Goal: Information Seeking & Learning: Learn about a topic

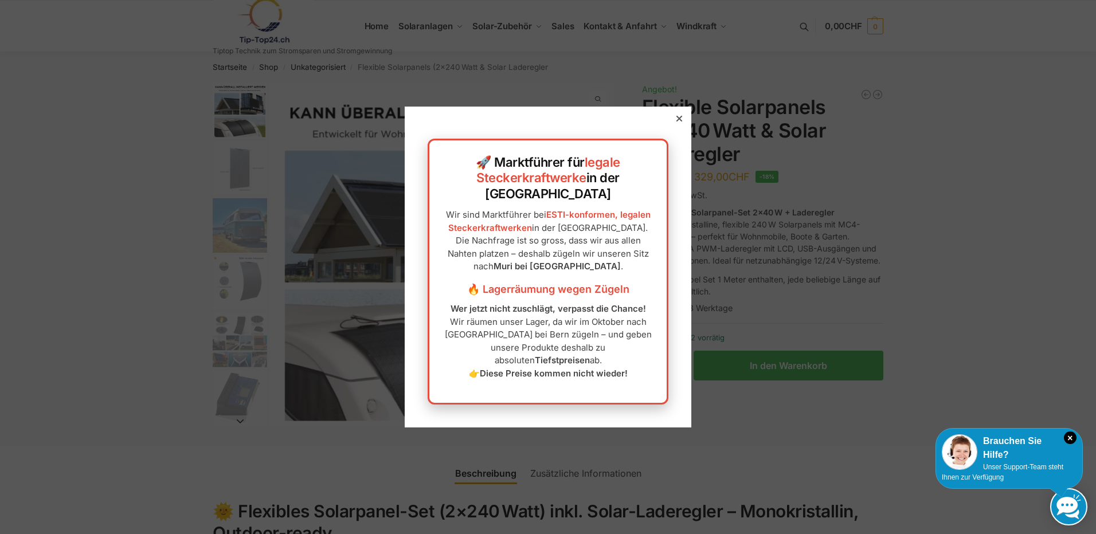
click at [676, 121] on icon at bounding box center [679, 119] width 6 height 6
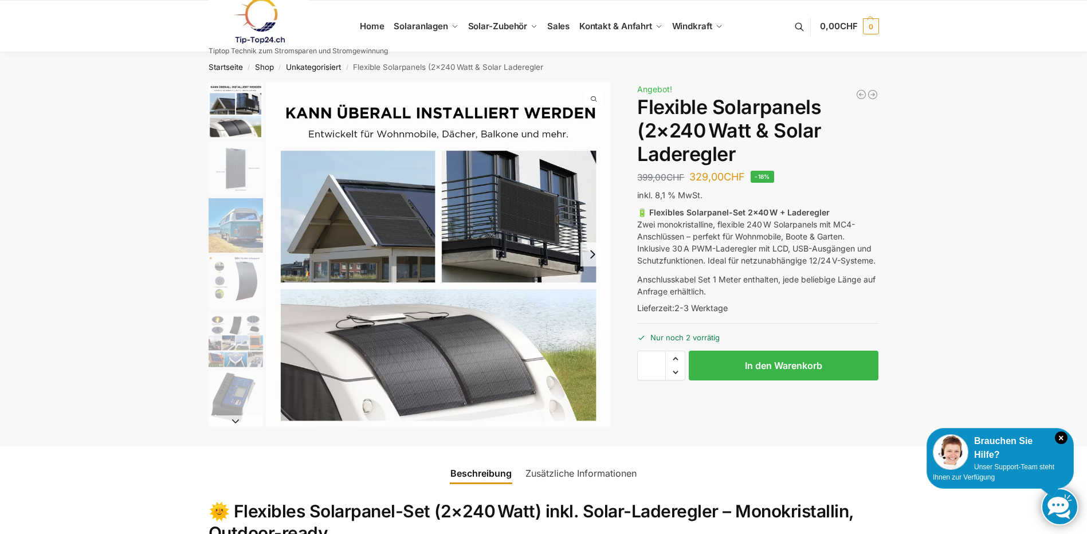
click at [441, 305] on img "1 / 9" at bounding box center [438, 254] width 345 height 345
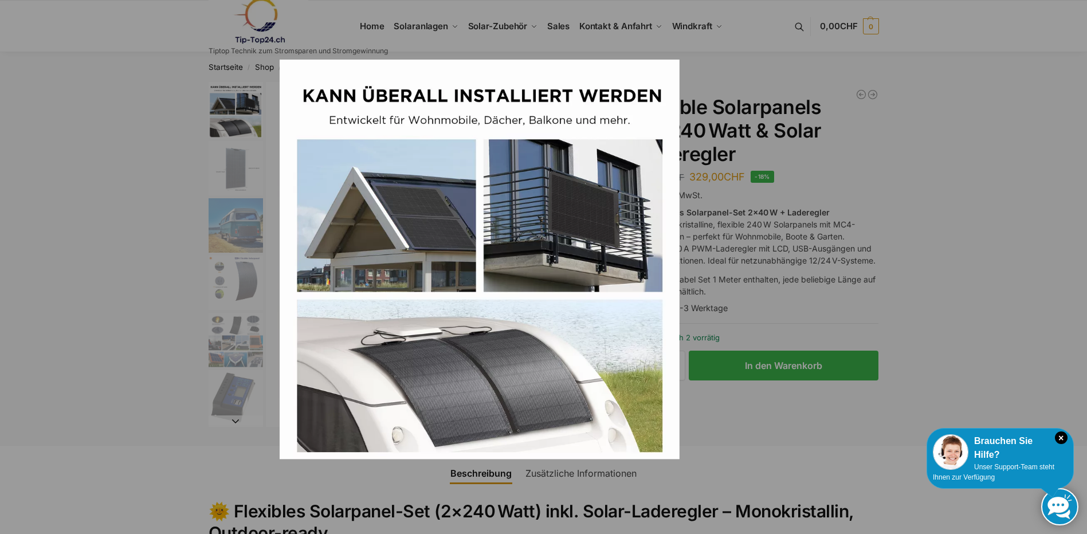
scroll to position [57, 0]
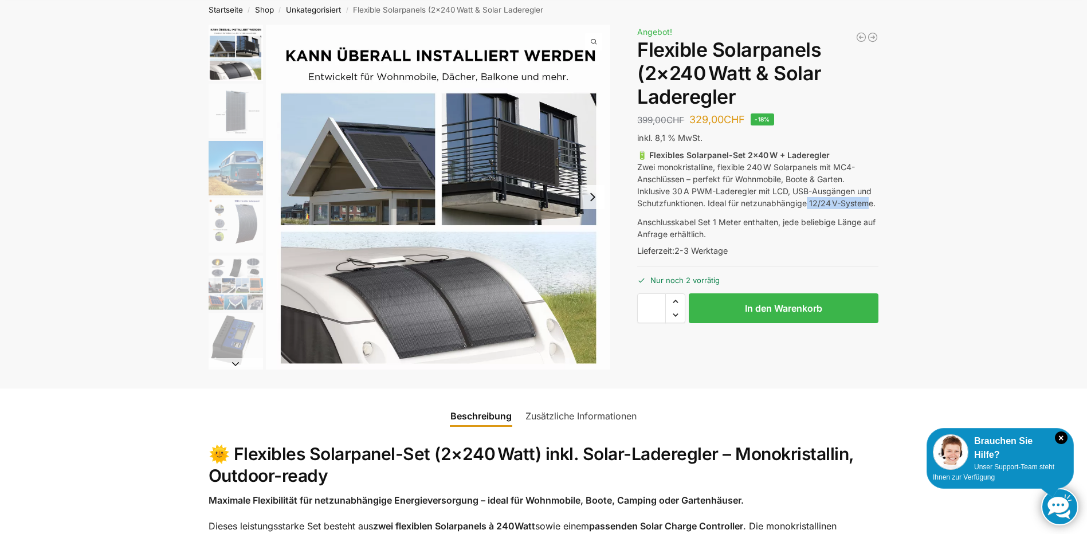
drag, startPoint x: 807, startPoint y: 205, endPoint x: 871, endPoint y: 205, distance: 64.2
click at [871, 205] on p "🔋 Flexibles Solarpanel-Set 2×40 W + Laderegler Zwei monokristalline, flexible 2…" at bounding box center [757, 179] width 241 height 60
click at [712, 206] on p "🔋 Flexibles Solarpanel-Set 2×40 W + Laderegler Zwei monokristalline, flexible 2…" at bounding box center [757, 179] width 241 height 60
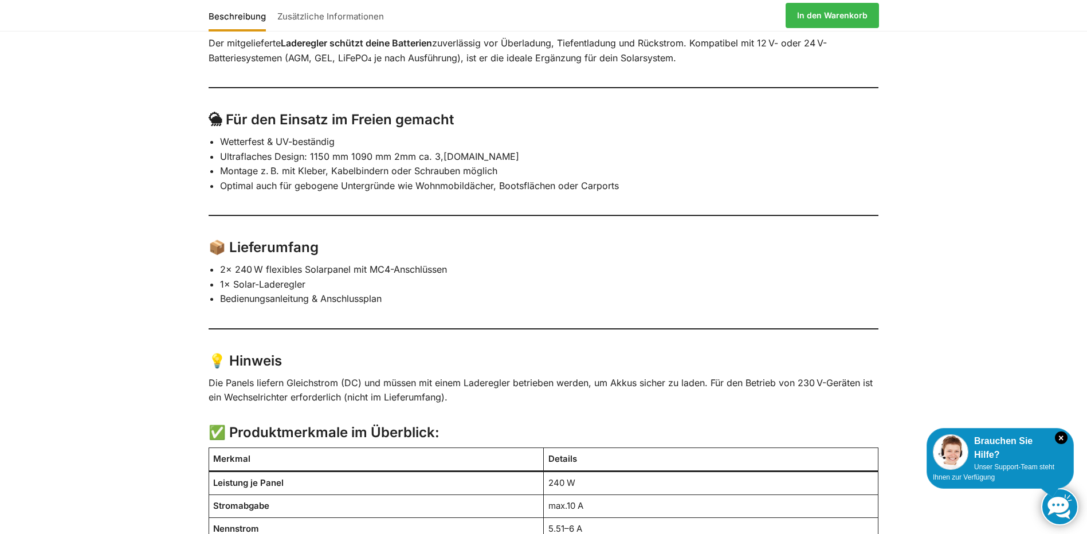
scroll to position [802, 0]
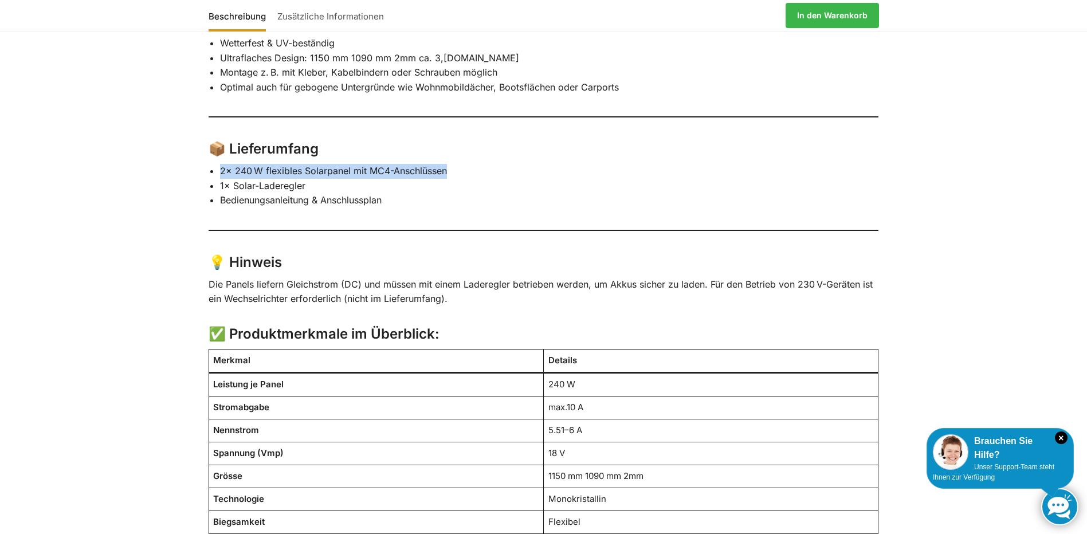
drag, startPoint x: 218, startPoint y: 168, endPoint x: 461, endPoint y: 164, distance: 243.6
click at [461, 164] on div "🌞 Flexibles Solarpanel-Set (2×240 Watt) inkl. Solar-Laderegler – Monokristallin…" at bounding box center [544, 328] width 719 height 1286
drag, startPoint x: 218, startPoint y: 186, endPoint x: 376, endPoint y: 191, distance: 158.2
click at [376, 191] on div "🌞 Flexibles Solarpanel-Set (2×240 Watt) inkl. Solar-Laderegler – Monokristallin…" at bounding box center [544, 328] width 719 height 1286
drag, startPoint x: 376, startPoint y: 191, endPoint x: 315, endPoint y: 221, distance: 67.7
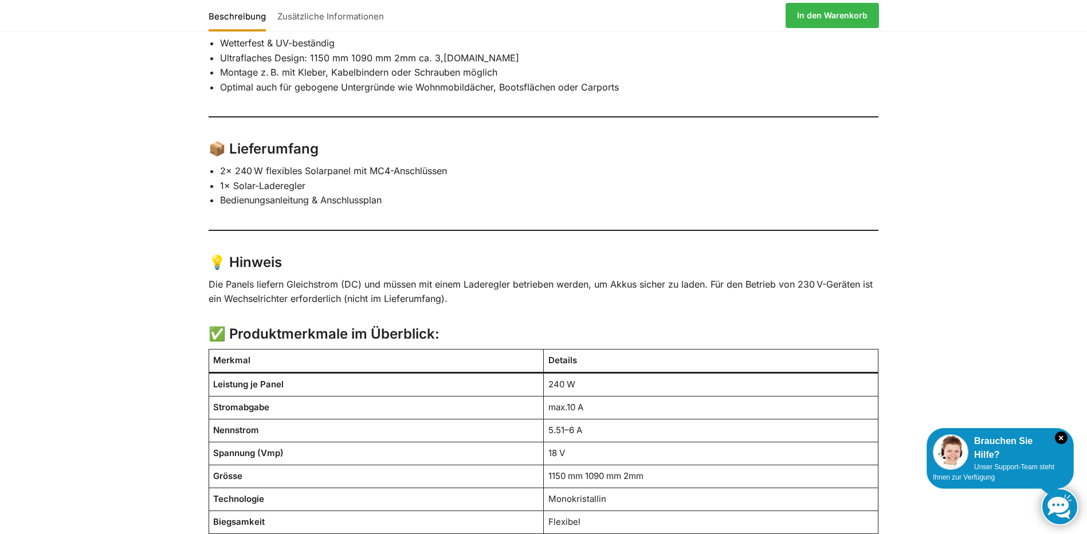
click at [317, 222] on div "🌞 Flexibles Solarpanel-Set (2×240 Watt) inkl. Solar-Laderegler – Monokristallin…" at bounding box center [544, 328] width 719 height 1286
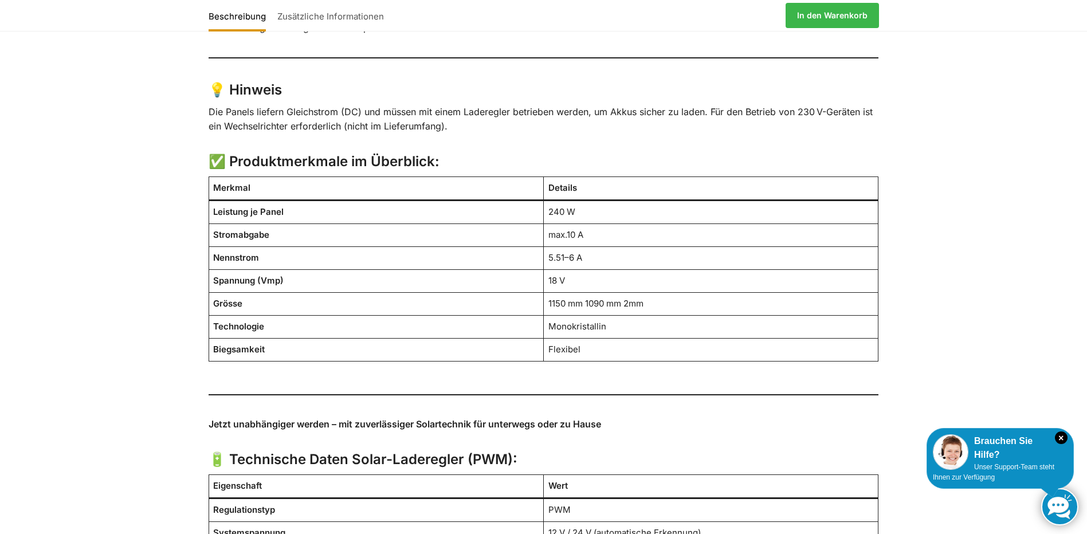
scroll to position [1089, 0]
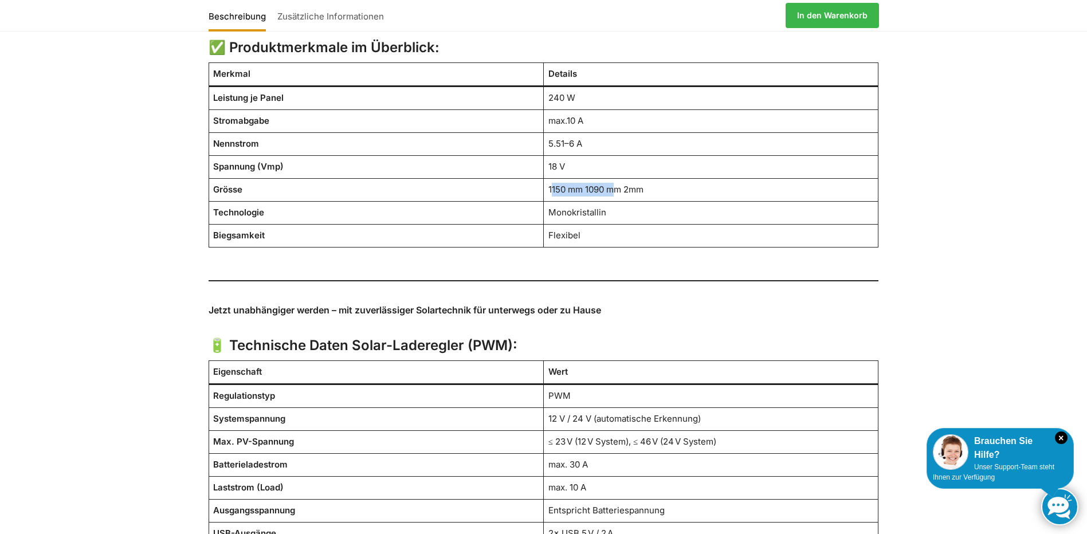
drag, startPoint x: 552, startPoint y: 191, endPoint x: 616, endPoint y: 189, distance: 64.2
click at [616, 189] on td "1150 mm 1090 mm 2mm" at bounding box center [711, 189] width 335 height 23
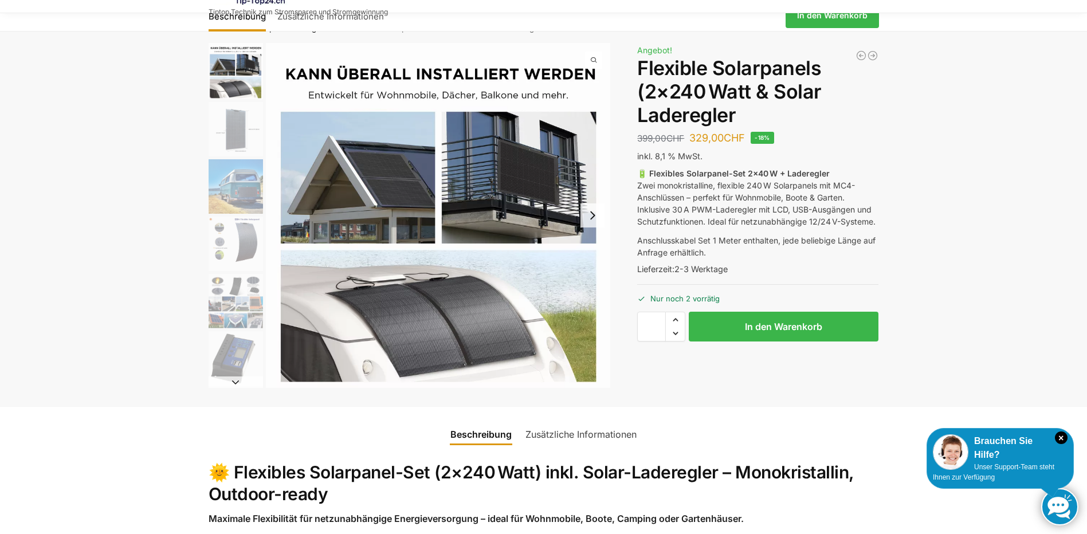
scroll to position [0, 0]
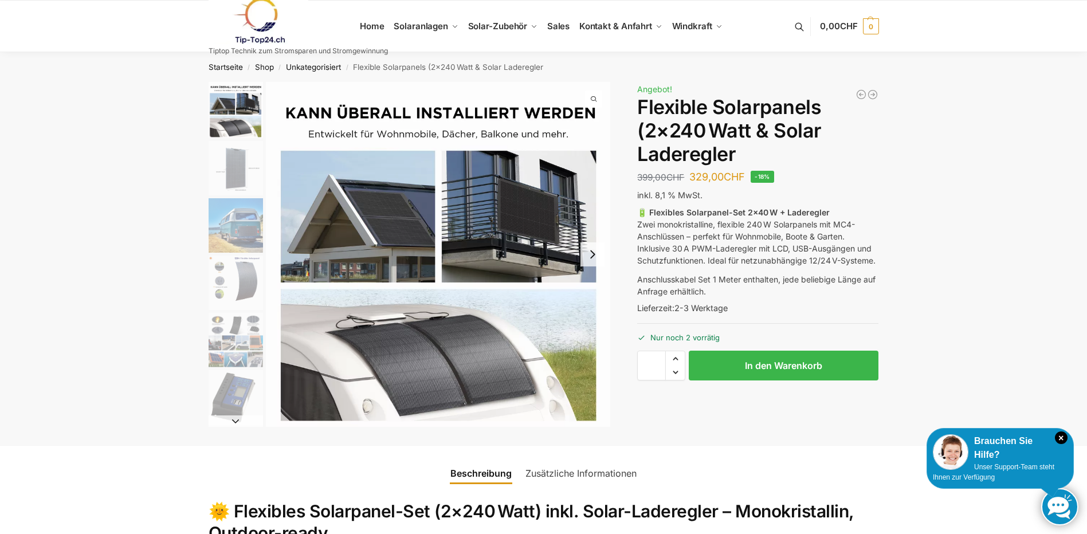
click at [249, 223] on img "3 / 9" at bounding box center [236, 225] width 54 height 54
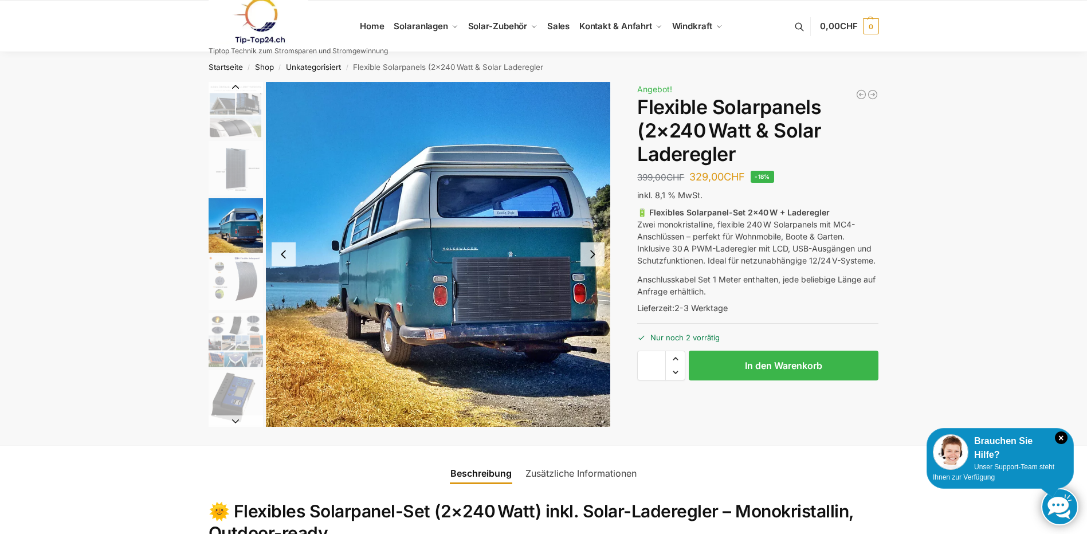
click at [595, 249] on button "Next slide" at bounding box center [592, 254] width 24 height 24
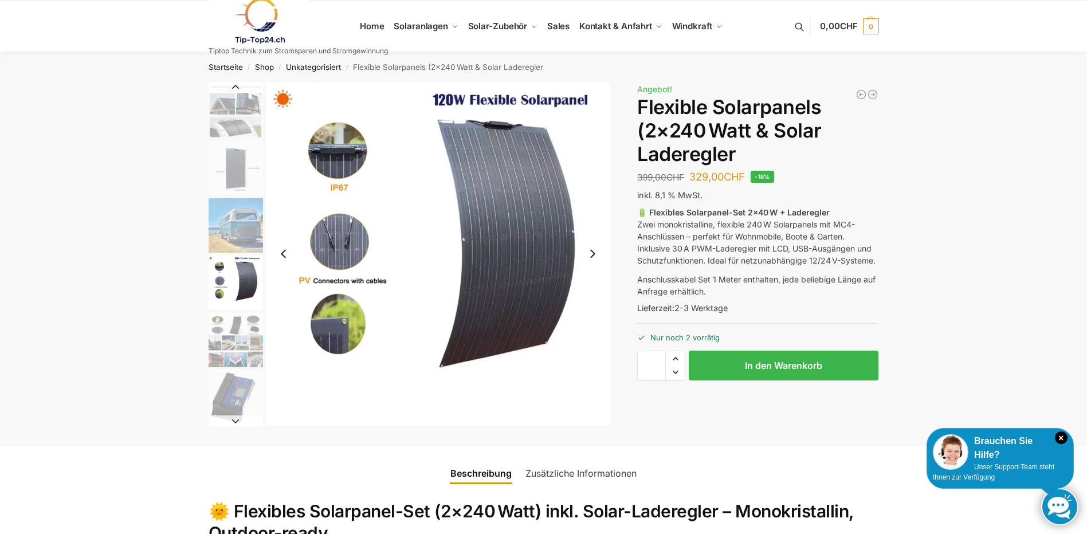
click at [594, 249] on button "Next slide" at bounding box center [592, 254] width 24 height 24
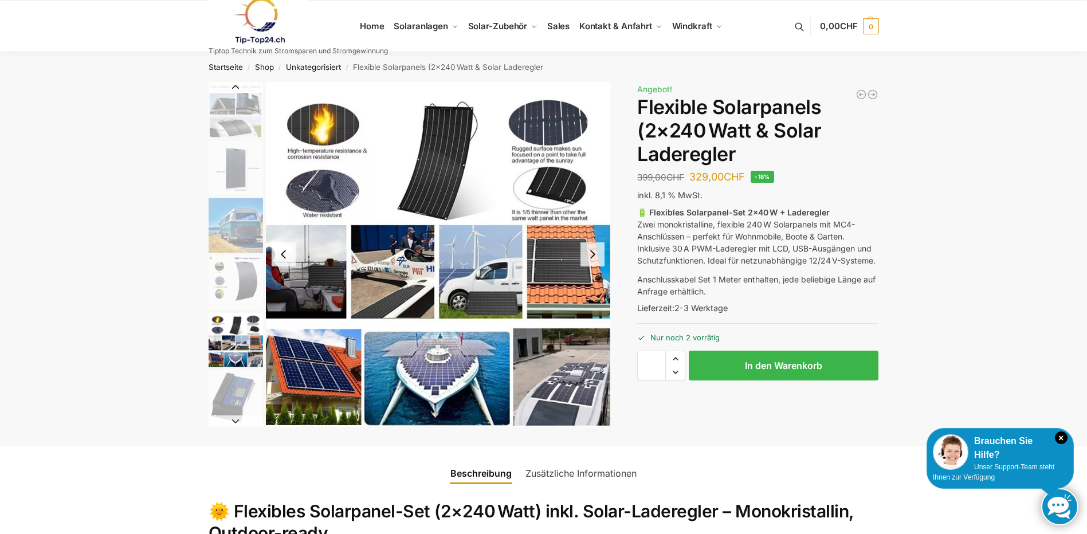
click at [287, 255] on button "Previous slide" at bounding box center [284, 254] width 24 height 24
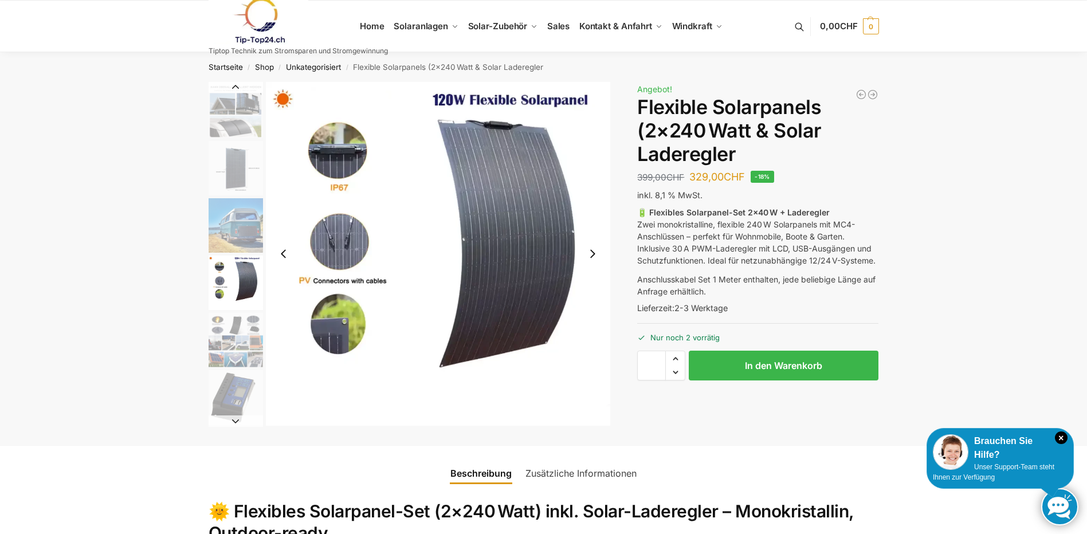
click at [346, 155] on img "4 / 9" at bounding box center [438, 254] width 345 height 344
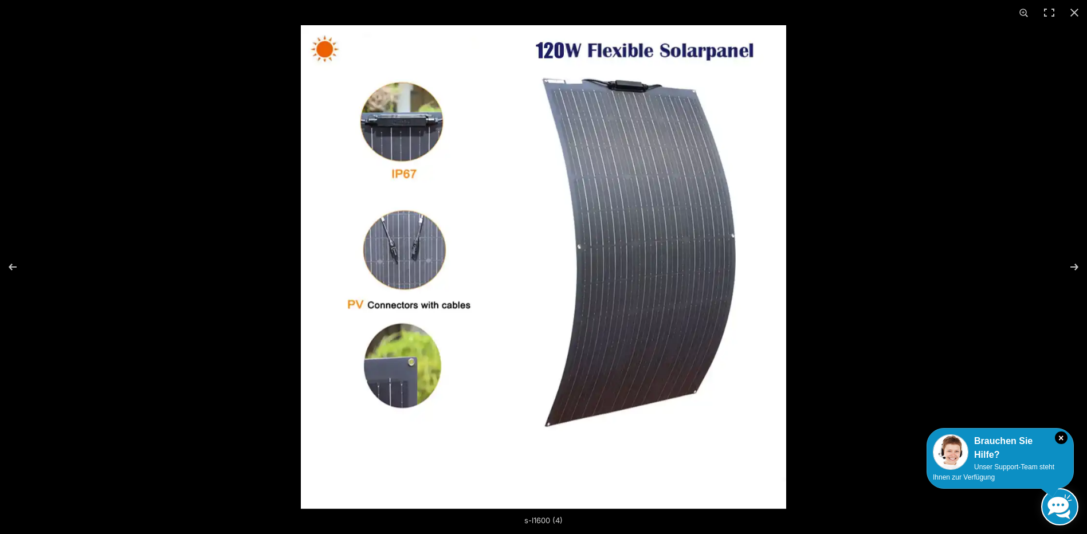
click at [394, 382] on img at bounding box center [543, 267] width 485 height 484
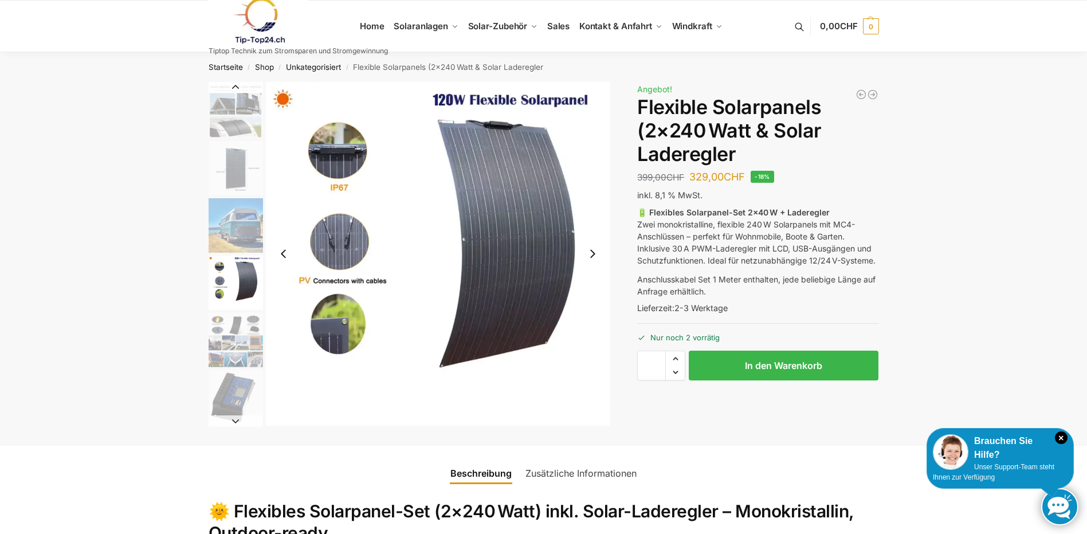
click at [242, 295] on img "4 / 9" at bounding box center [236, 283] width 54 height 54
click at [237, 363] on img "5 / 9" at bounding box center [236, 340] width 54 height 54
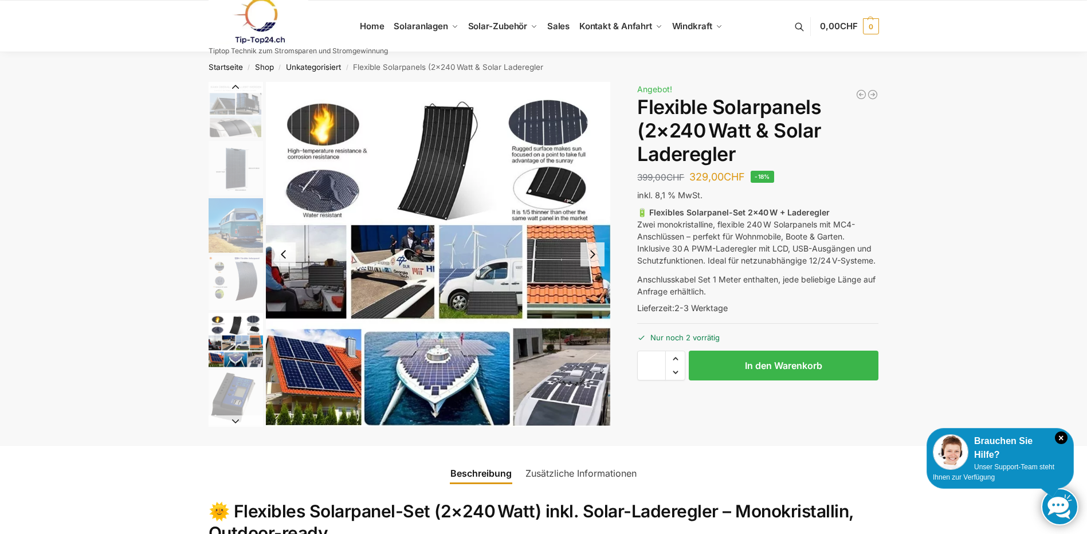
click at [570, 198] on img "5 / 9" at bounding box center [438, 254] width 345 height 345
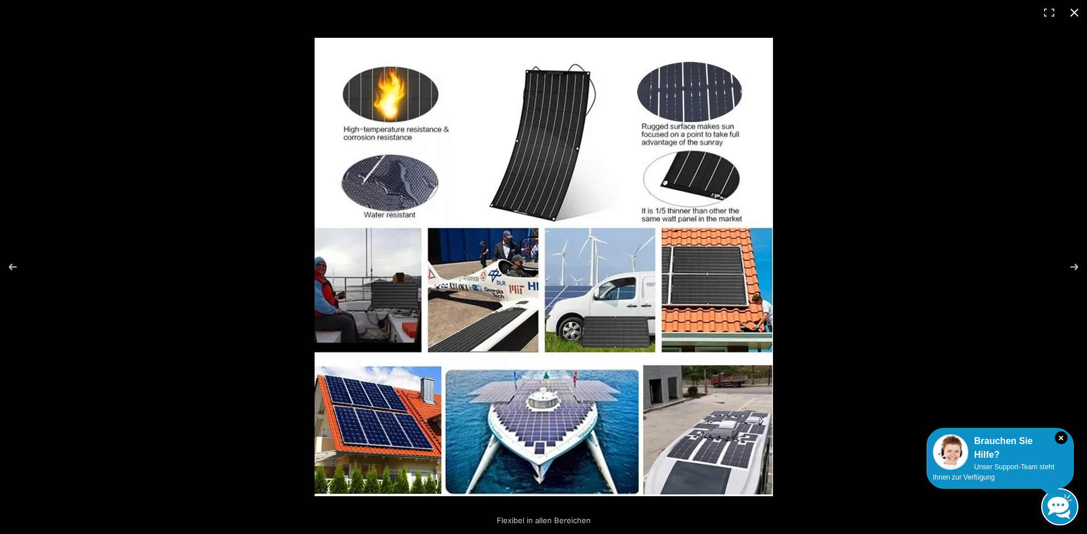
click at [1073, 9] on button "Close (Esc)" at bounding box center [1074, 12] width 25 height 25
